Goal: Task Accomplishment & Management: Use online tool/utility

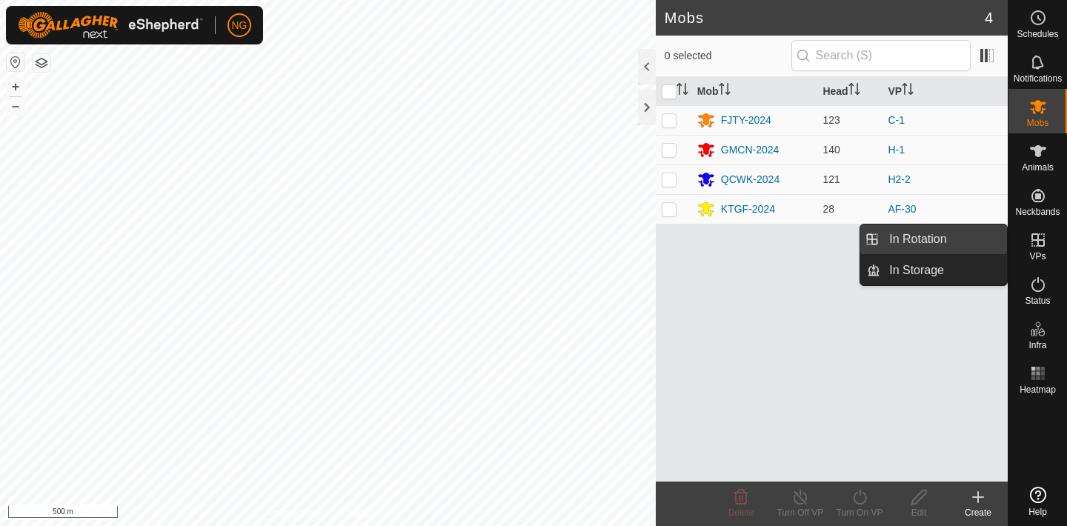
click at [964, 231] on link "In Rotation" at bounding box center [943, 240] width 127 height 30
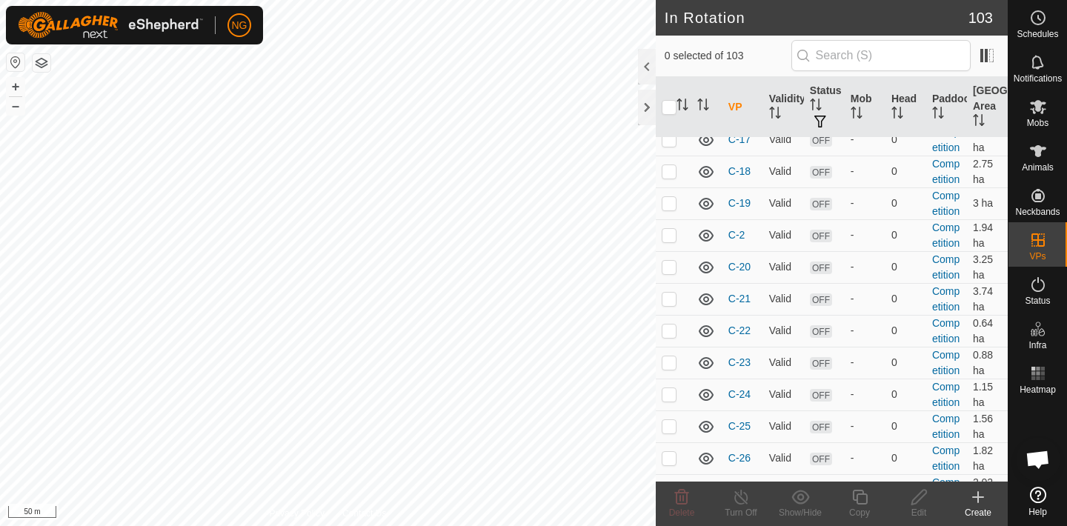
scroll to position [1369, 0]
click at [668, 234] on p-checkbox at bounding box center [669, 234] width 15 height 12
checkbox input "true"
click at [861, 496] on icon at bounding box center [860, 497] width 19 height 18
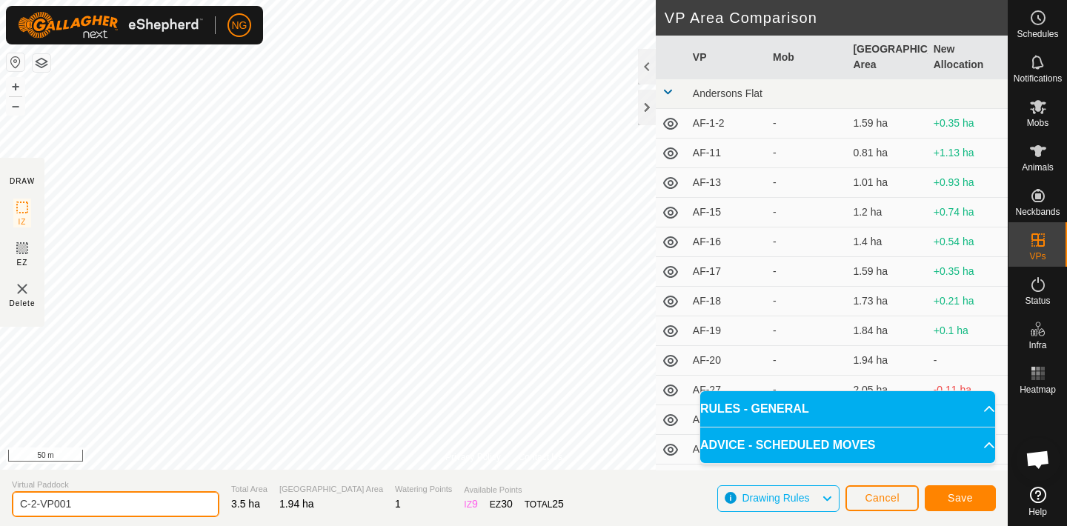
click at [94, 506] on input "C-2-VP001" at bounding box center [115, 504] width 207 height 26
type input "C"
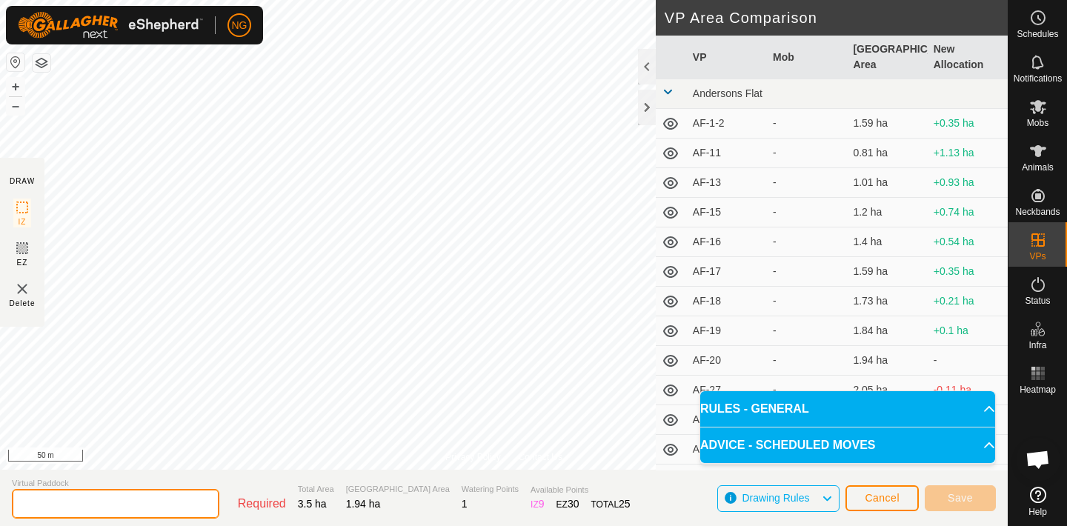
type input "t"
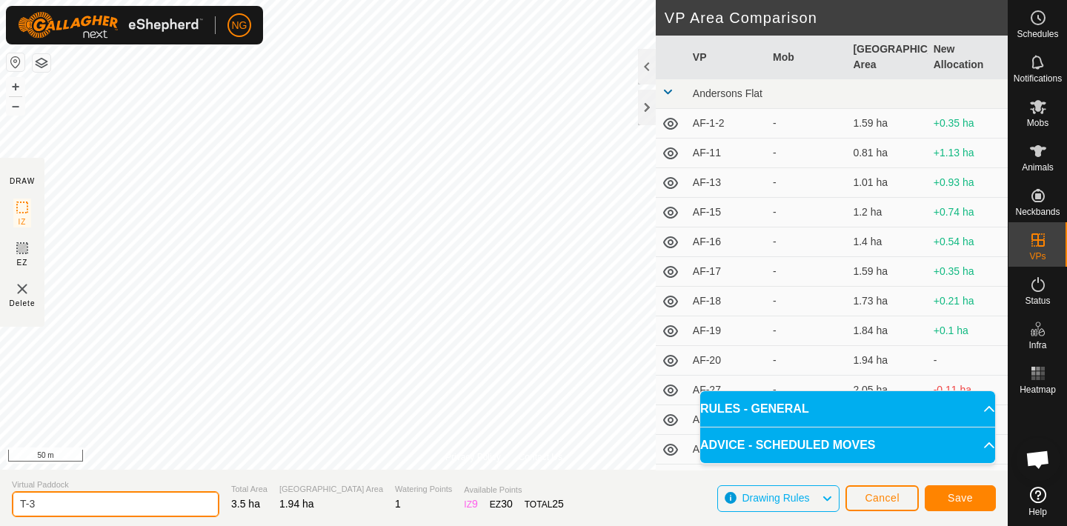
type input "T-3"
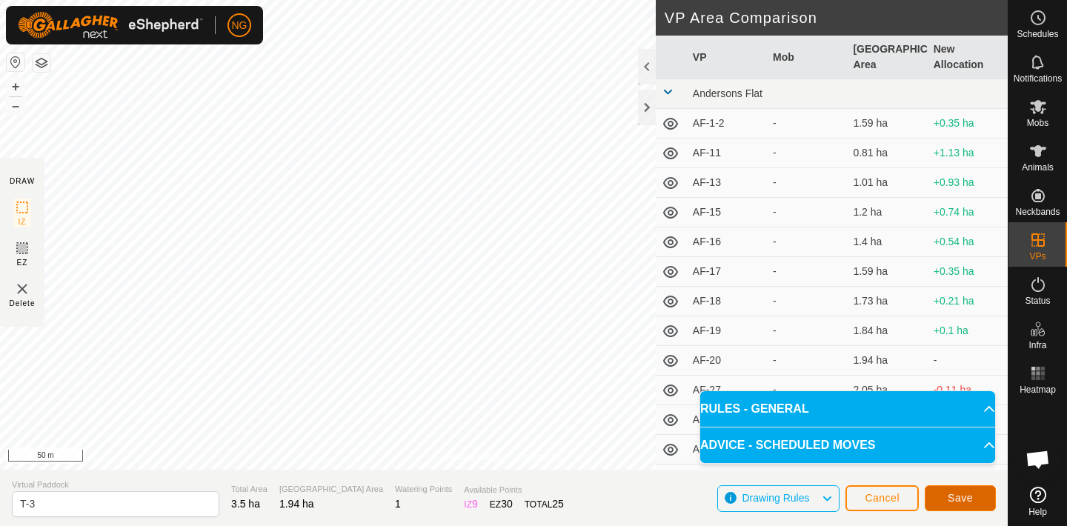
click at [952, 495] on span "Save" at bounding box center [960, 498] width 25 height 12
